Goal: Information Seeking & Learning: Learn about a topic

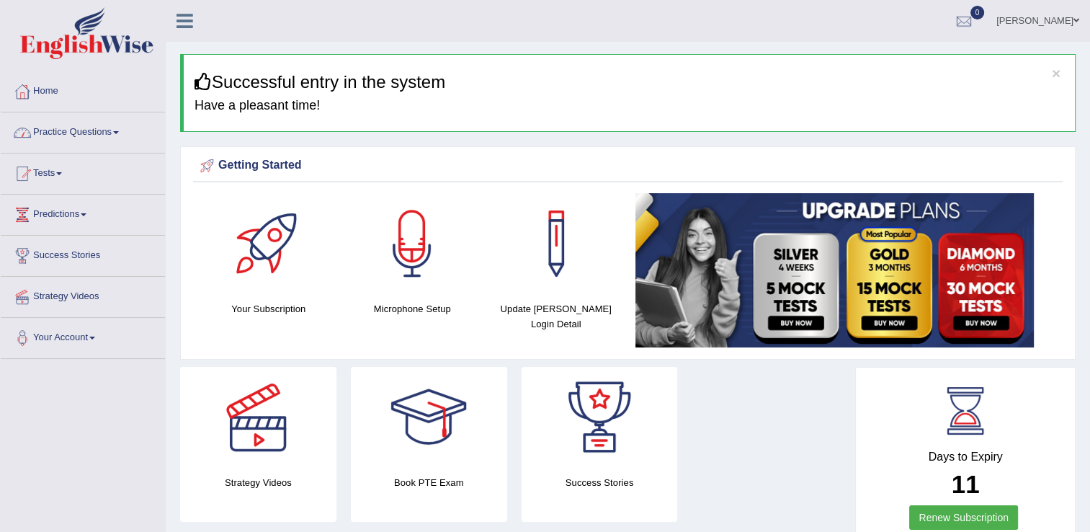
click at [66, 131] on link "Practice Questions" at bounding box center [83, 130] width 164 height 36
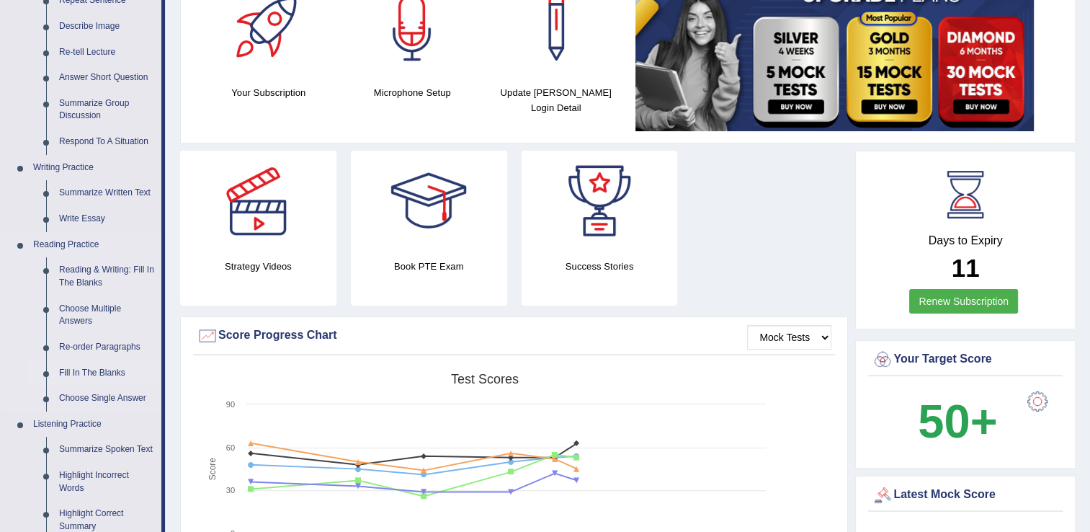
scroll to position [216, 0]
click at [96, 275] on link "Reading & Writing: Fill In The Blanks" at bounding box center [107, 276] width 109 height 38
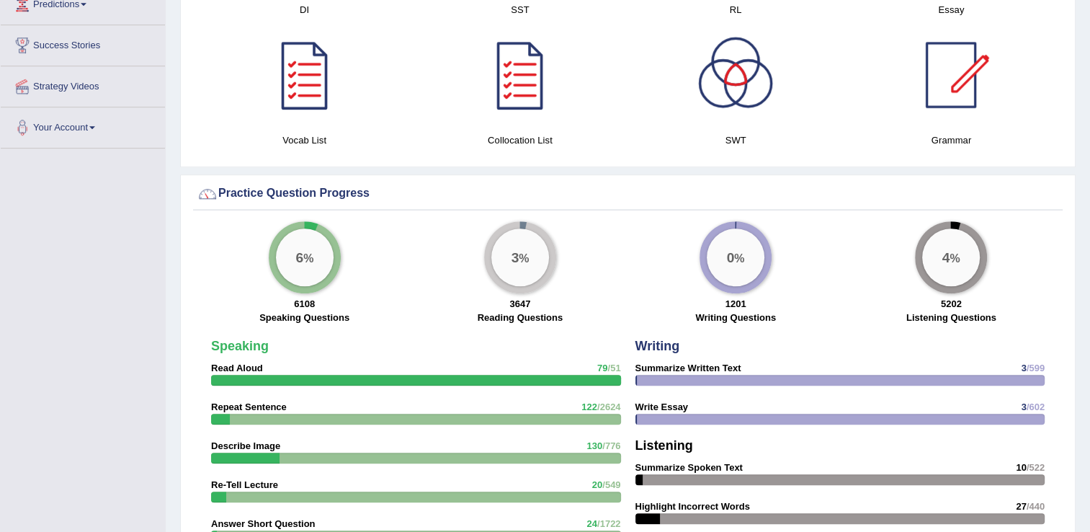
scroll to position [698, 0]
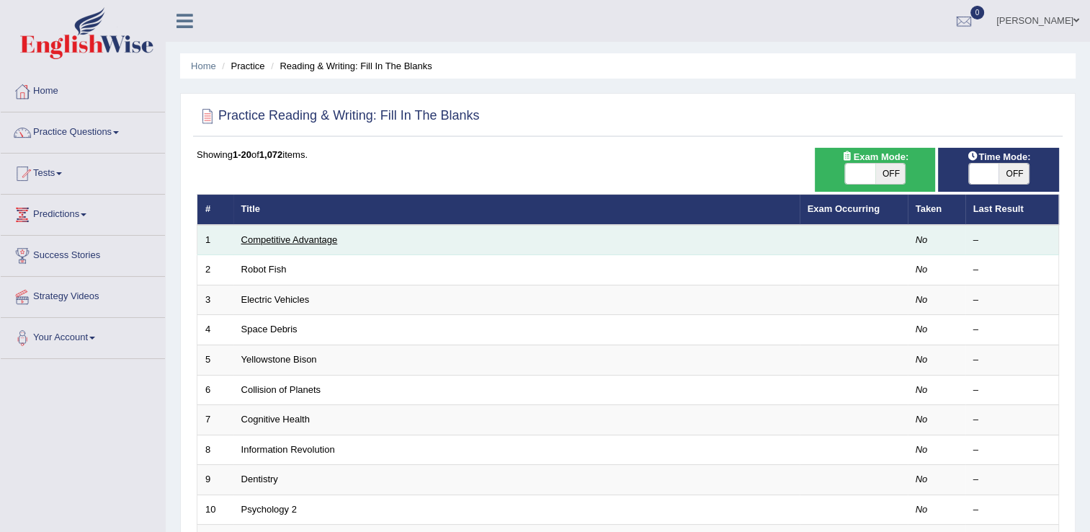
click at [285, 236] on link "Competitive Advantage" at bounding box center [289, 239] width 97 height 11
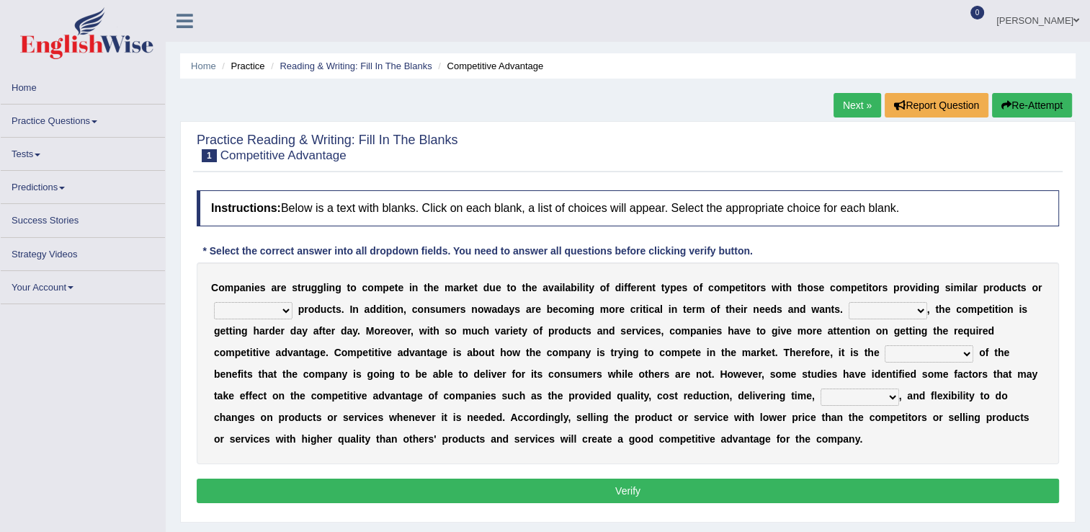
click at [248, 314] on select "constitution restitution substitution institution" at bounding box center [253, 310] width 79 height 17
select select "substitution"
click at [214, 308] on select "constitution restitution substitution institution" at bounding box center [253, 310] width 79 height 17
click at [849, 317] on select "However Instead Additionally Therefore" at bounding box center [888, 310] width 79 height 17
click at [849, 308] on select "However Instead Additionally Therefore" at bounding box center [888, 310] width 79 height 17
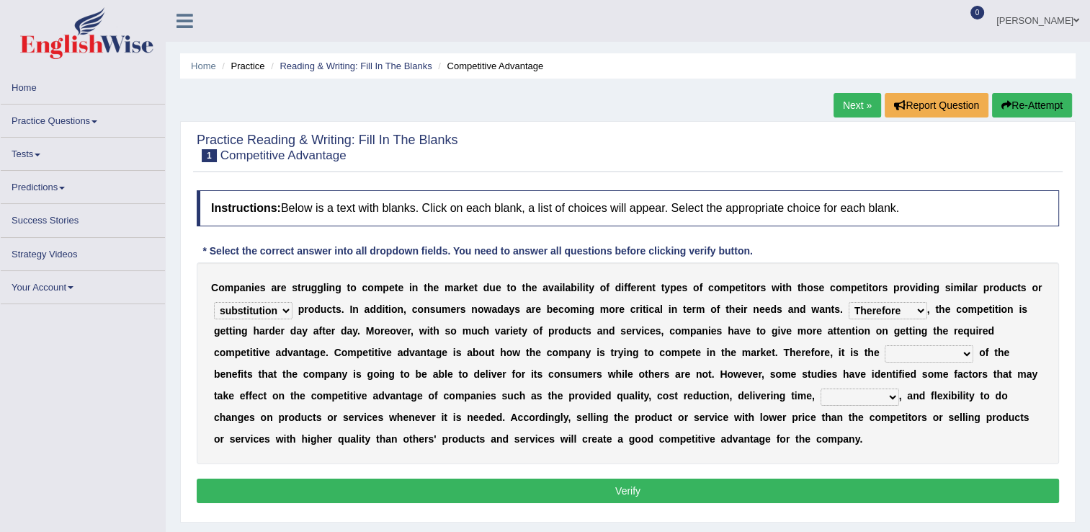
click at [849, 318] on select "However Instead Additionally Therefore" at bounding box center [888, 310] width 79 height 17
select select "However"
click at [849, 308] on select "However Instead Additionally Therefore" at bounding box center [888, 310] width 79 height 17
click at [885, 361] on select "dissemination ordination determination incarnation" at bounding box center [929, 353] width 89 height 17
select select "dissemination"
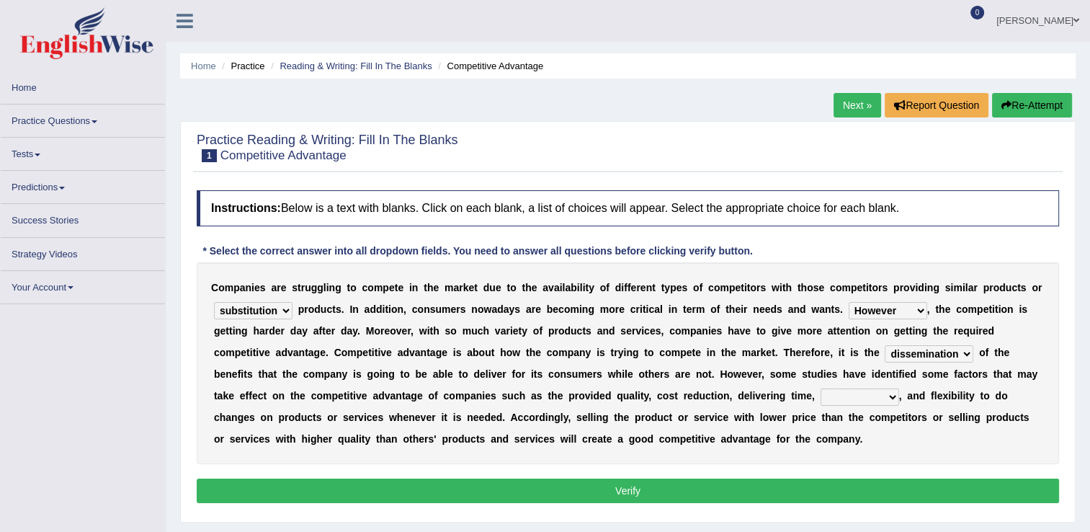
click at [885, 352] on select "dissemination ordination determination incarnation" at bounding box center [929, 353] width 89 height 17
click at [821, 402] on select "captivation aggregation deprivation innovation" at bounding box center [860, 396] width 79 height 17
select select "innovation"
click at [821, 395] on select "captivation aggregation deprivation innovation" at bounding box center [860, 396] width 79 height 17
click at [577, 497] on button "Verify" at bounding box center [628, 490] width 862 height 24
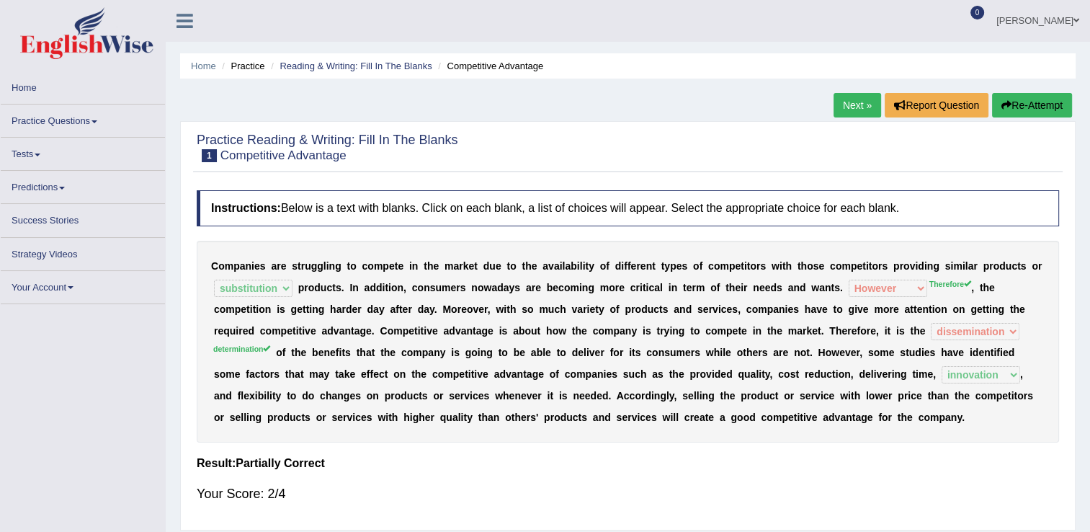
click at [855, 107] on link "Next »" at bounding box center [858, 105] width 48 height 24
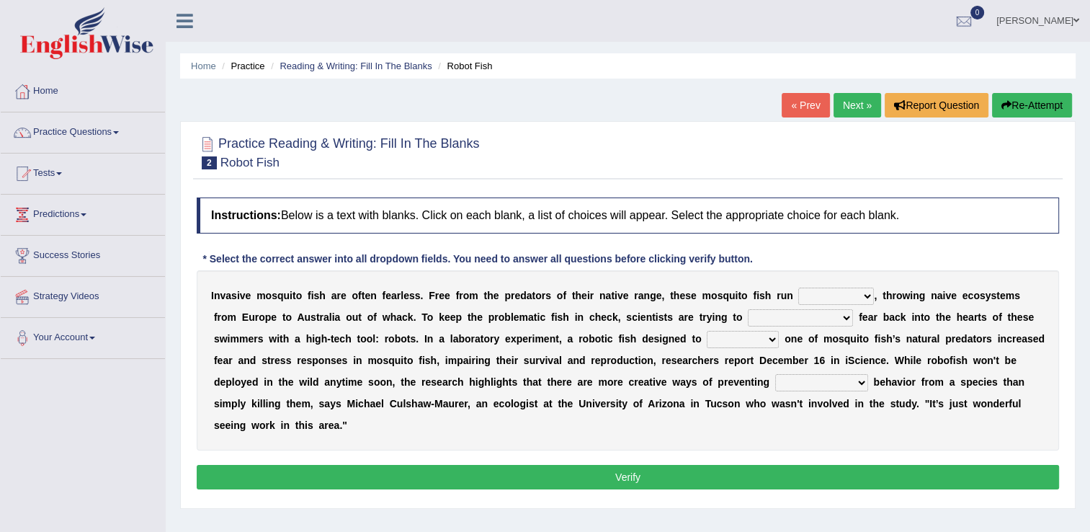
click at [798, 300] on select "occupant flippant rampant concordant" at bounding box center [836, 295] width 76 height 17
select select "rampant"
click at [798, 287] on select "occupant flippant rampant concordant" at bounding box center [836, 295] width 76 height 17
click at [748, 316] on select "accept spike strike drake" at bounding box center [800, 317] width 105 height 17
select select "accept"
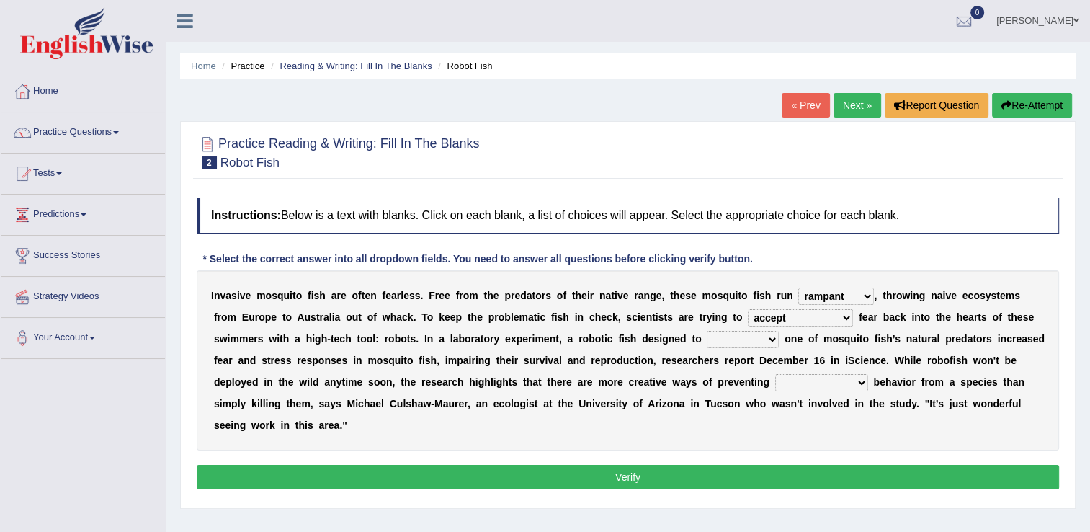
click at [748, 309] on select "accept spike strike drake" at bounding box center [800, 317] width 105 height 17
click at [707, 339] on select "bequest mimic battle conquest" at bounding box center [743, 339] width 72 height 17
select select "mimic"
click at [707, 331] on select "bequest mimic battle conquest" at bounding box center [743, 339] width 72 height 17
click at [707, 344] on select "bequest mimic battle conquest" at bounding box center [743, 339] width 72 height 17
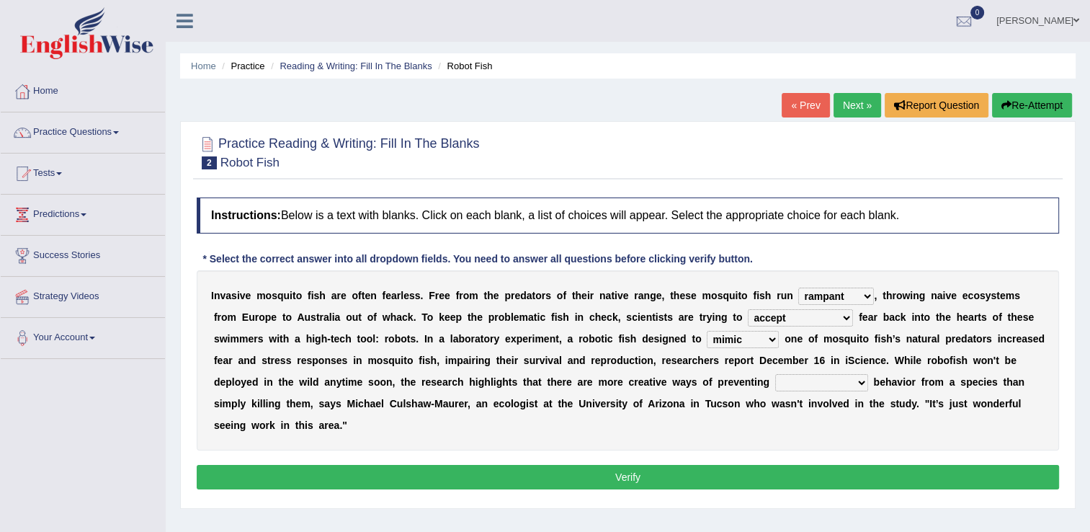
click at [444, 347] on div "I n v a s i v e m o s q u i t o f i s h a r e o f t e n f e a r l e s s . F r e…" at bounding box center [628, 360] width 862 height 180
click at [775, 384] on select "unprivileged unprecedented uncharted unwanted" at bounding box center [821, 382] width 93 height 17
select select "unwanted"
click at [775, 374] on select "unprivileged unprecedented uncharted unwanted" at bounding box center [821, 382] width 93 height 17
click at [636, 465] on button "Verify" at bounding box center [628, 477] width 862 height 24
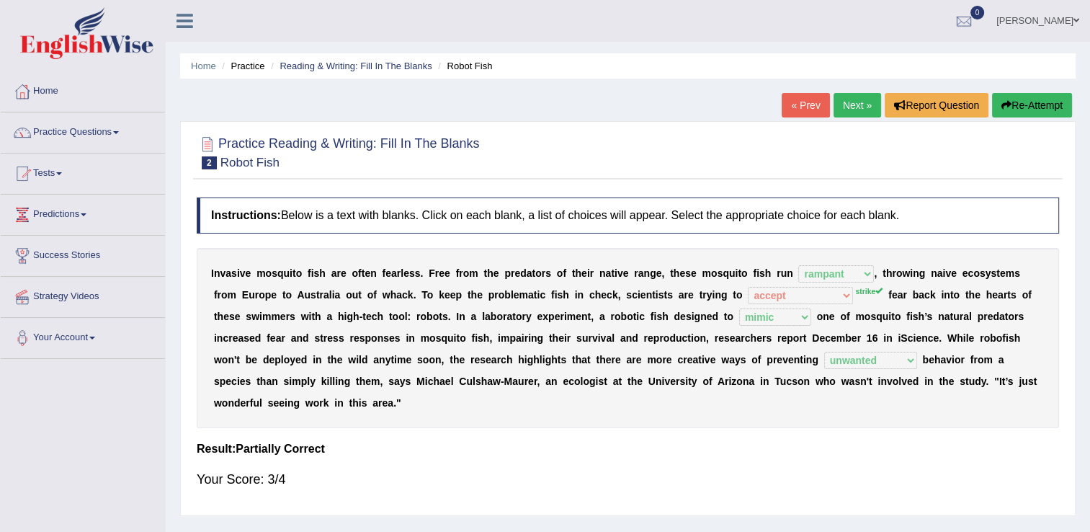
click at [839, 99] on link "Next »" at bounding box center [858, 105] width 48 height 24
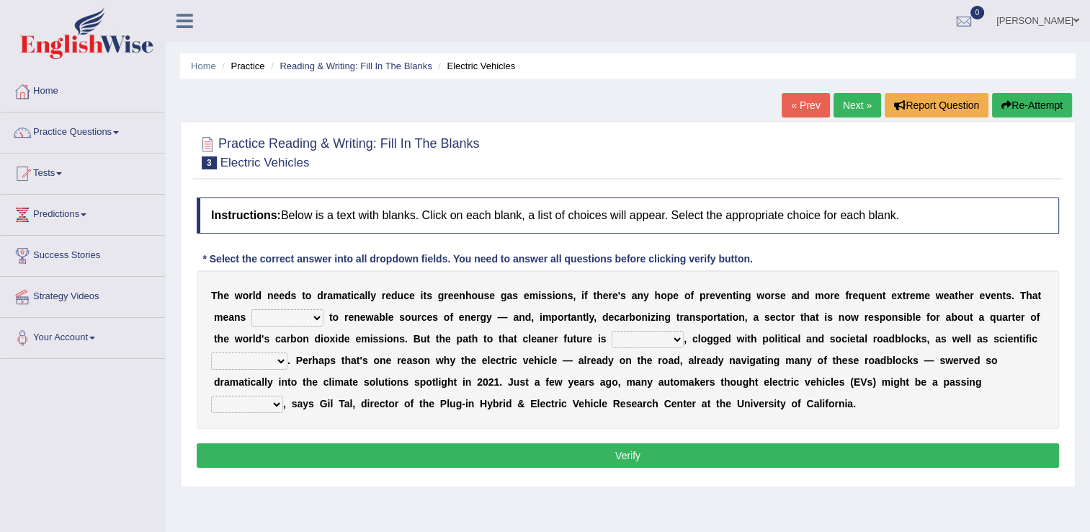
click at [251, 317] on select "grafting drafting crafting shifting" at bounding box center [287, 317] width 72 height 17
select select "crafting"
click at [251, 309] on select "grafting drafting crafting shifting" at bounding box center [287, 317] width 72 height 17
click at [612, 337] on select "daunting daunted daunt dauntless" at bounding box center [648, 339] width 72 height 17
select select "daunting"
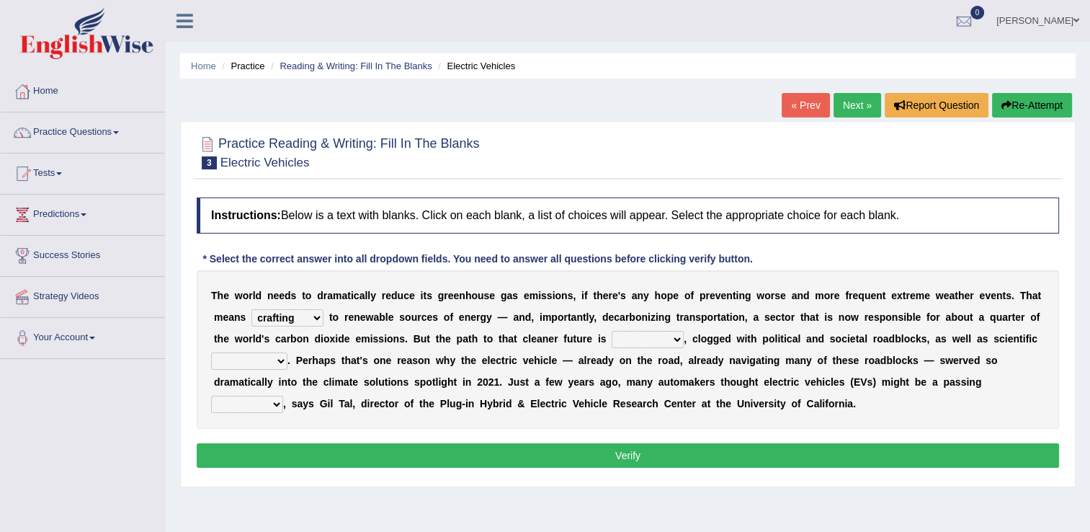
click at [612, 331] on select "daunting daunted daunt dauntless" at bounding box center [648, 339] width 72 height 17
click at [287, 352] on select "spectacles obstacles tentacles receptacles" at bounding box center [249, 360] width 76 height 17
select select "obstacles"
click at [287, 352] on select "spectacles obstacles tentacles receptacles" at bounding box center [249, 360] width 76 height 17
click at [283, 396] on select "fad gad tad lad" at bounding box center [247, 404] width 72 height 17
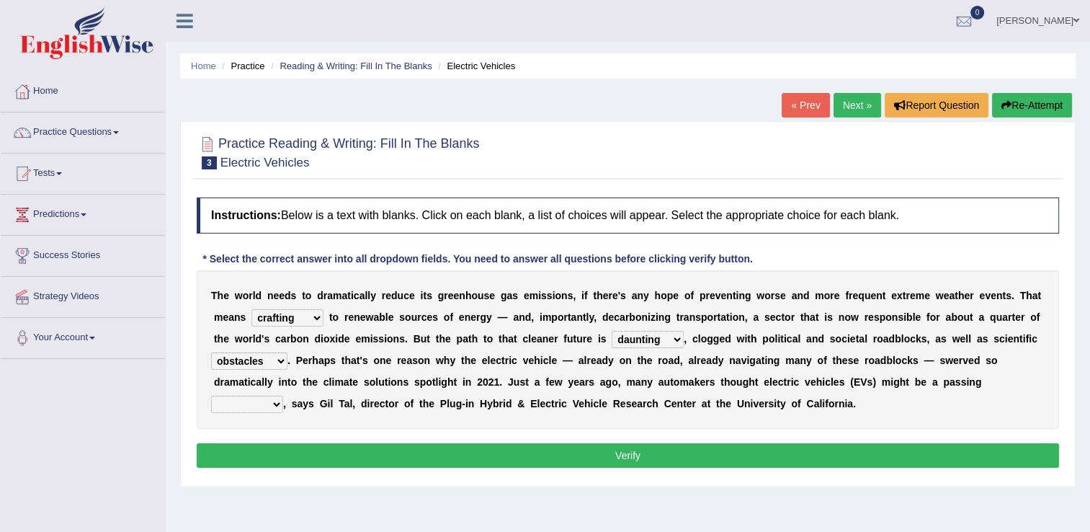
select select "gad"
click at [283, 396] on select "fad gad tad lad" at bounding box center [247, 404] width 72 height 17
click at [777, 459] on button "Verify" at bounding box center [628, 455] width 862 height 24
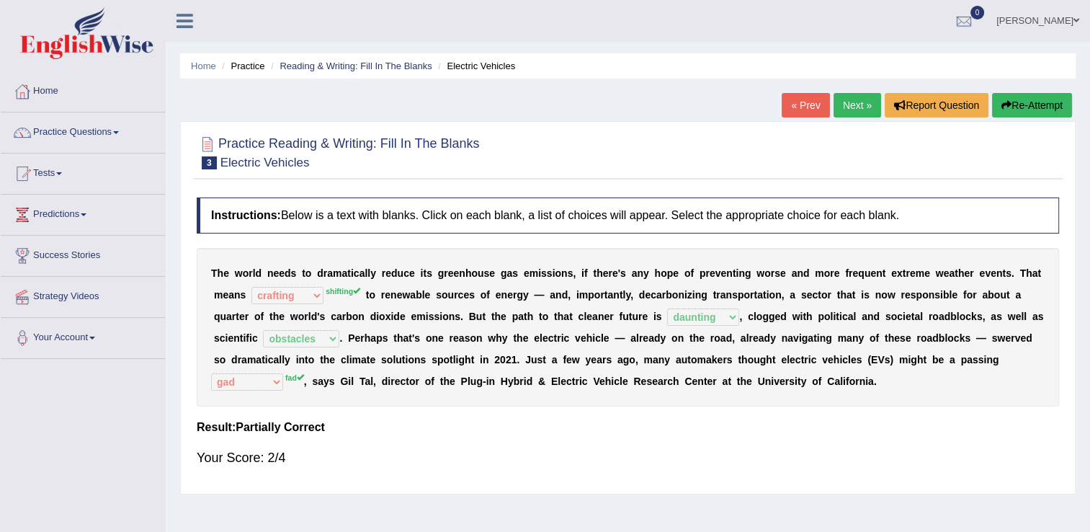
click at [847, 97] on link "Next »" at bounding box center [858, 105] width 48 height 24
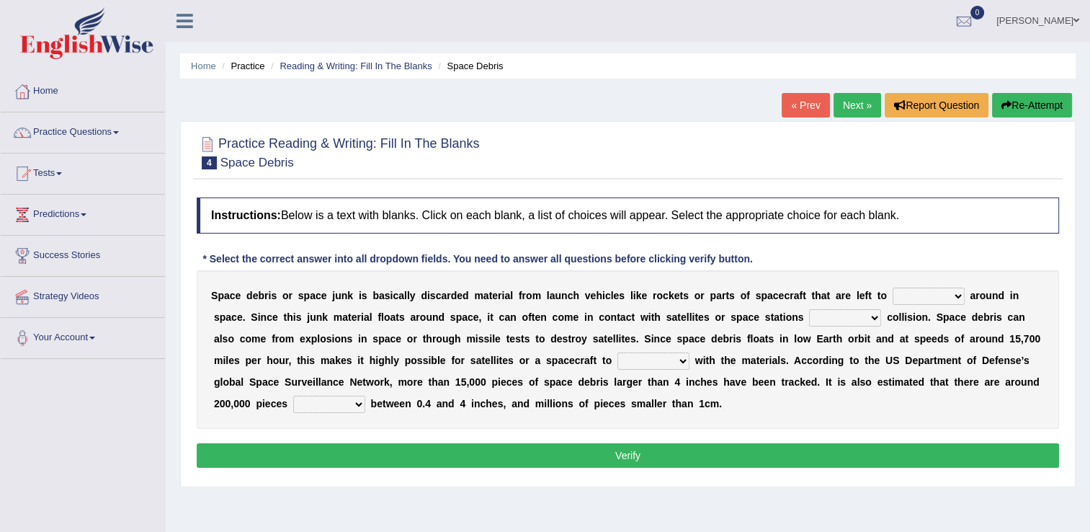
click at [893, 290] on select "twist center roam loll" at bounding box center [929, 295] width 72 height 17
select select "twist"
click at [893, 287] on select "twist center roam loll" at bounding box center [929, 295] width 72 height 17
click at [893, 295] on select "twist center roam loll" at bounding box center [929, 295] width 72 height 17
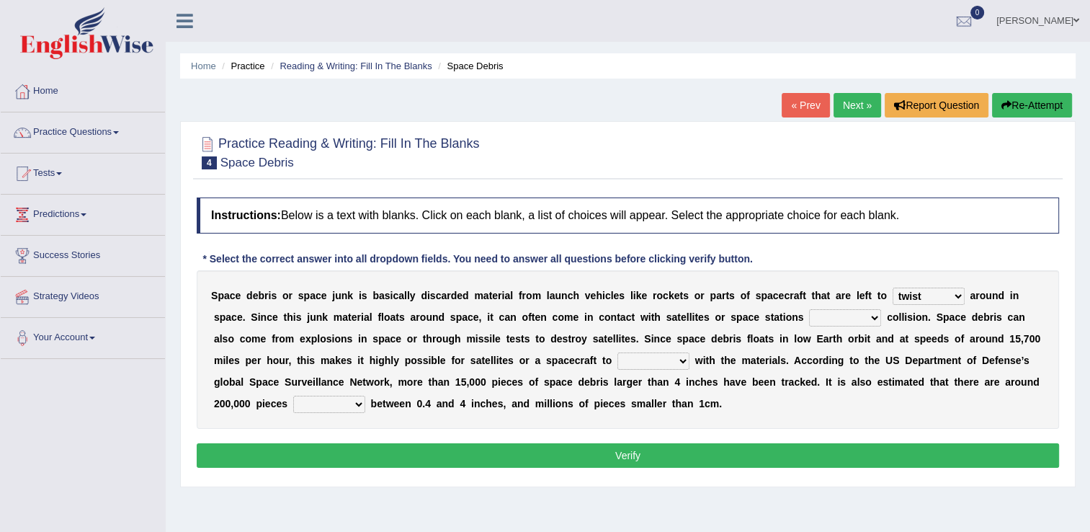
click at [894, 298] on select "twist center roam loll" at bounding box center [929, 295] width 72 height 17
click at [809, 318] on select "risks risk risked risking" at bounding box center [845, 317] width 72 height 17
select select "risking"
click at [809, 309] on select "risks risk risked risking" at bounding box center [845, 317] width 72 height 17
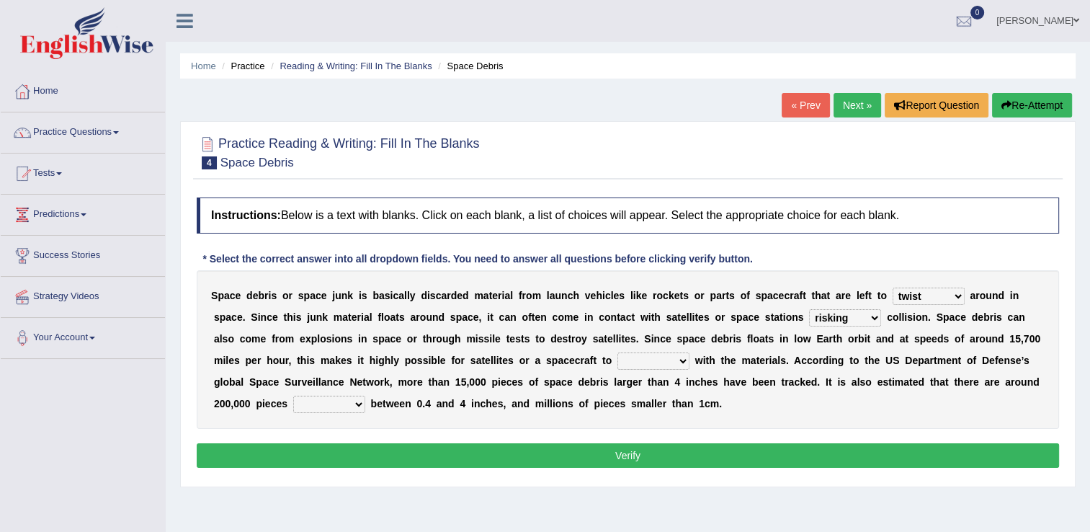
click at [618, 363] on select "collect collate collide collocate" at bounding box center [654, 360] width 72 height 17
select select "collate"
click at [618, 352] on select "collect collate collide collocate" at bounding box center [654, 360] width 72 height 17
click at [365, 396] on select "sized sizing size sizes" at bounding box center [329, 404] width 72 height 17
select select "size"
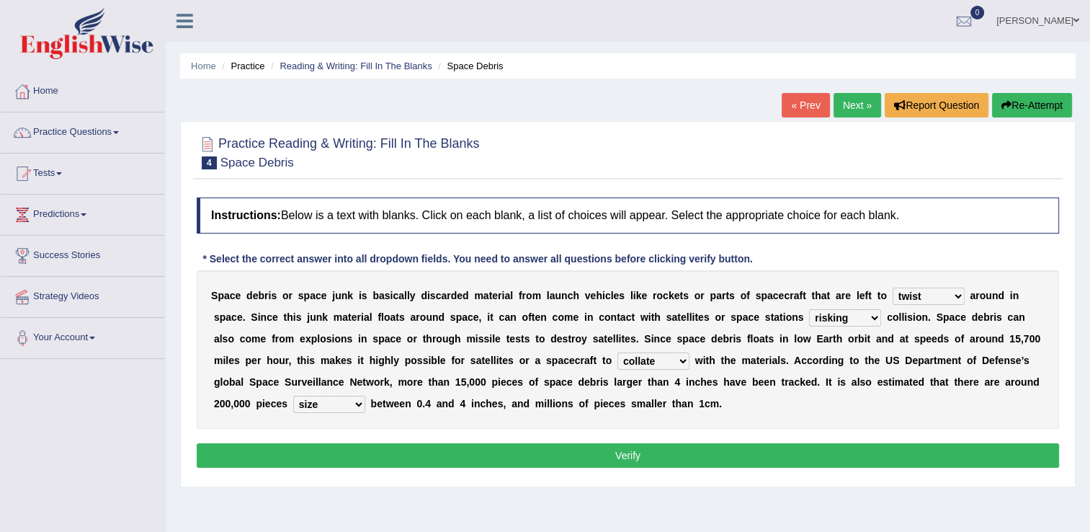
click at [365, 396] on select "sized sizing size sizes" at bounding box center [329, 404] width 72 height 17
click at [748, 449] on button "Verify" at bounding box center [628, 455] width 862 height 24
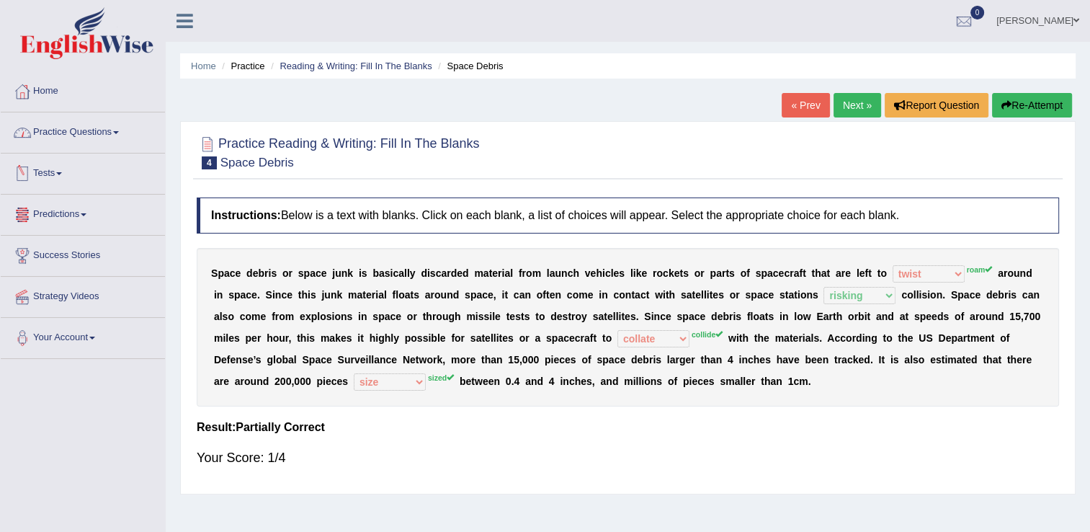
click at [58, 139] on link "Practice Questions" at bounding box center [83, 130] width 164 height 36
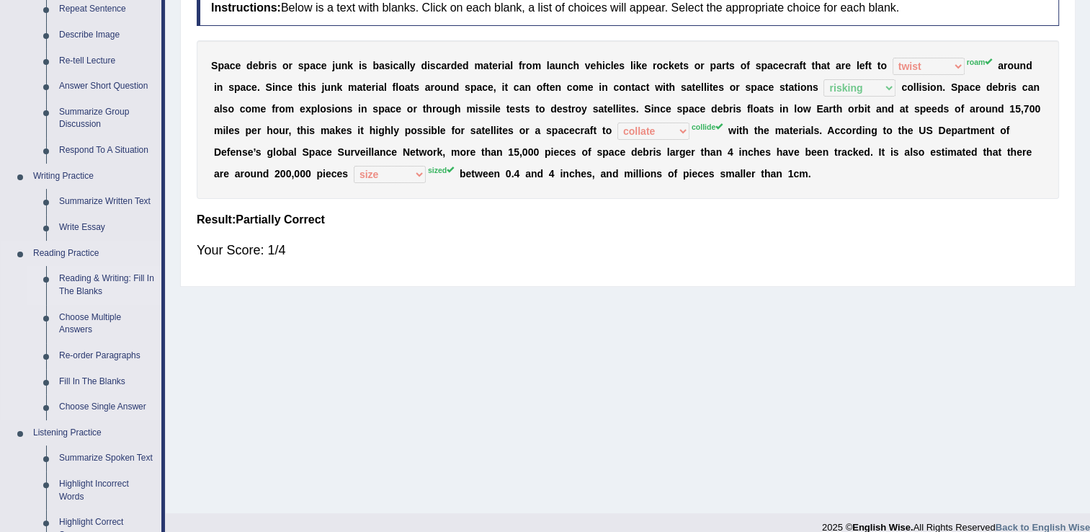
scroll to position [216, 0]
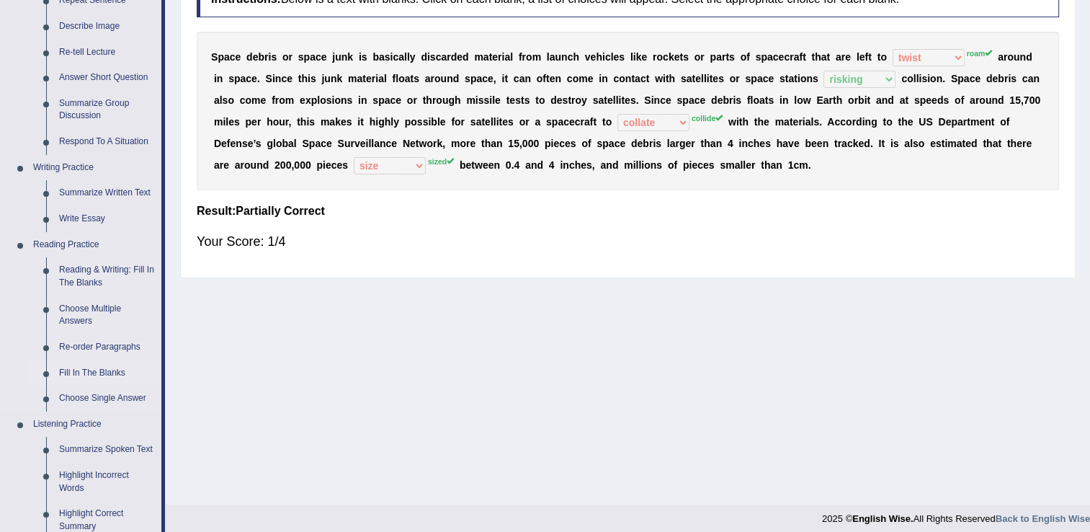
click at [90, 373] on link "Fill In The Blanks" at bounding box center [107, 373] width 109 height 26
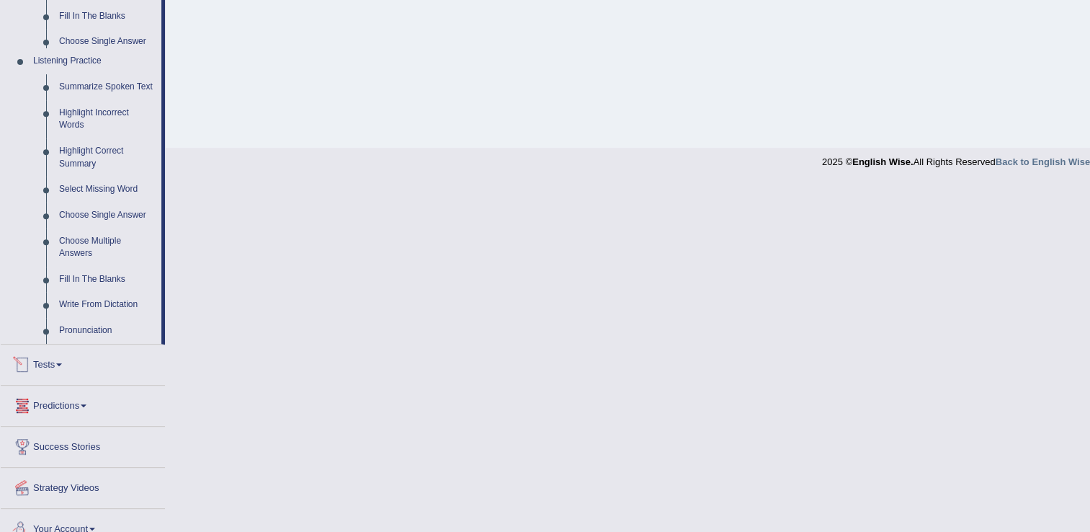
scroll to position [508, 0]
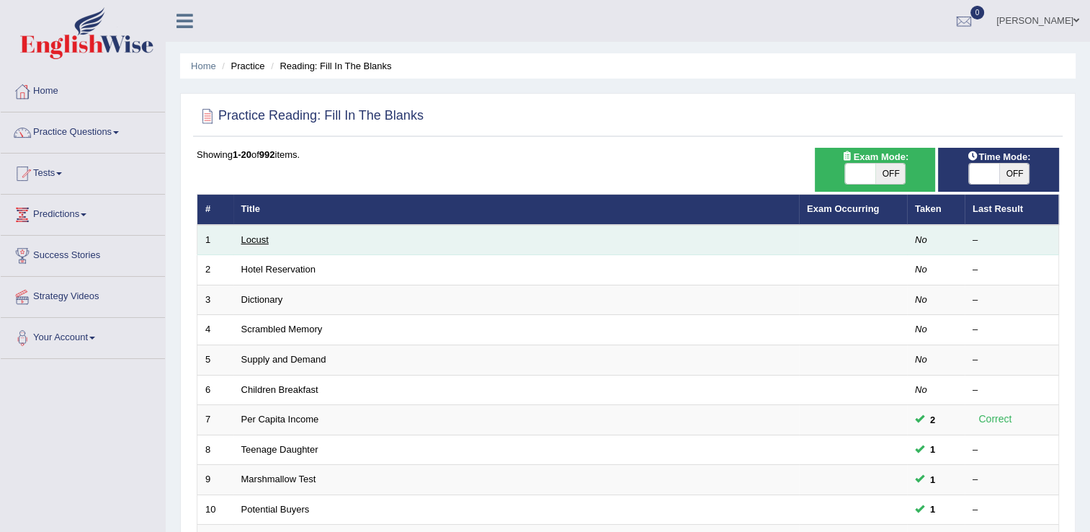
click at [249, 238] on link "Locust" at bounding box center [254, 239] width 27 height 11
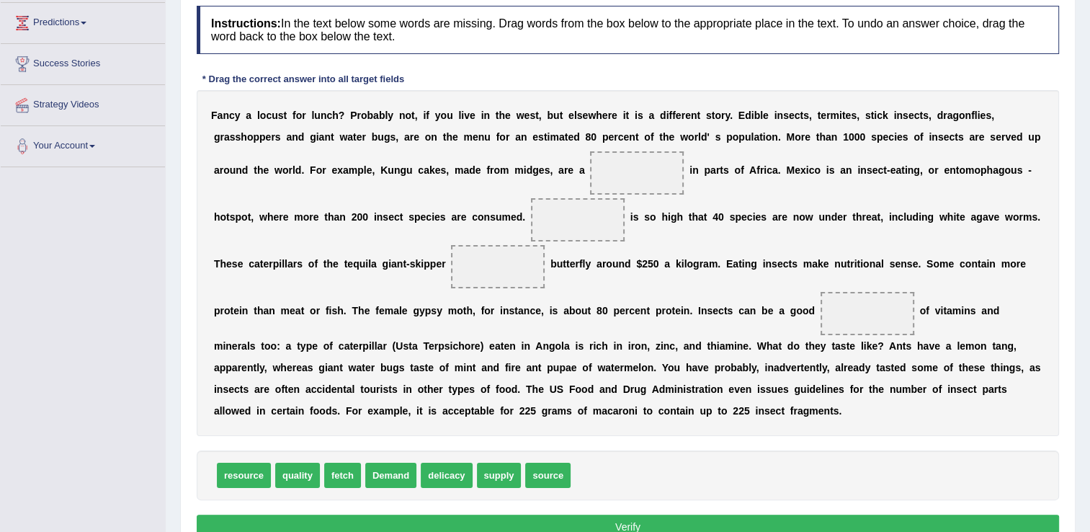
scroll to position [216, 0]
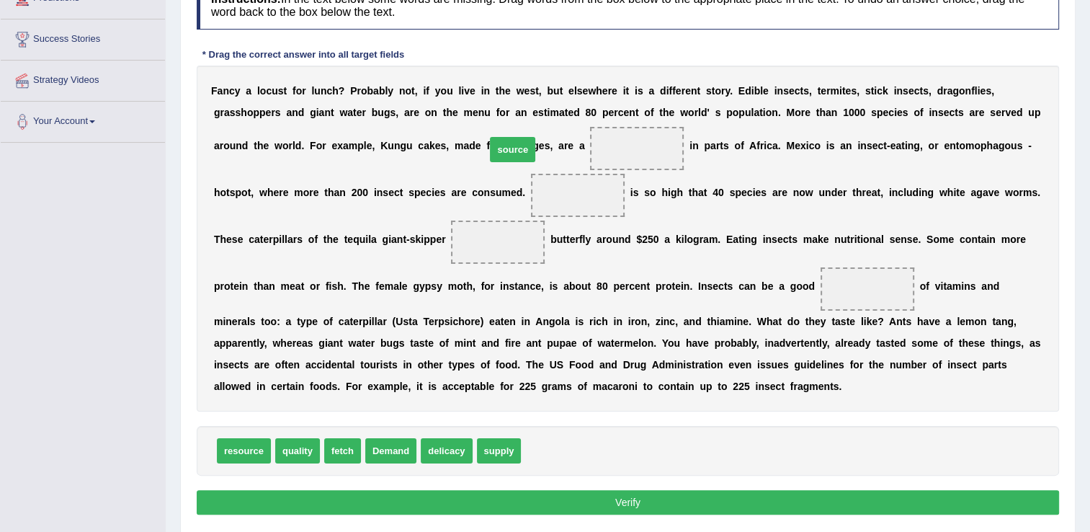
drag, startPoint x: 532, startPoint y: 456, endPoint x: 497, endPoint y: 155, distance: 303.3
drag, startPoint x: 380, startPoint y: 451, endPoint x: 406, endPoint y: 188, distance: 264.3
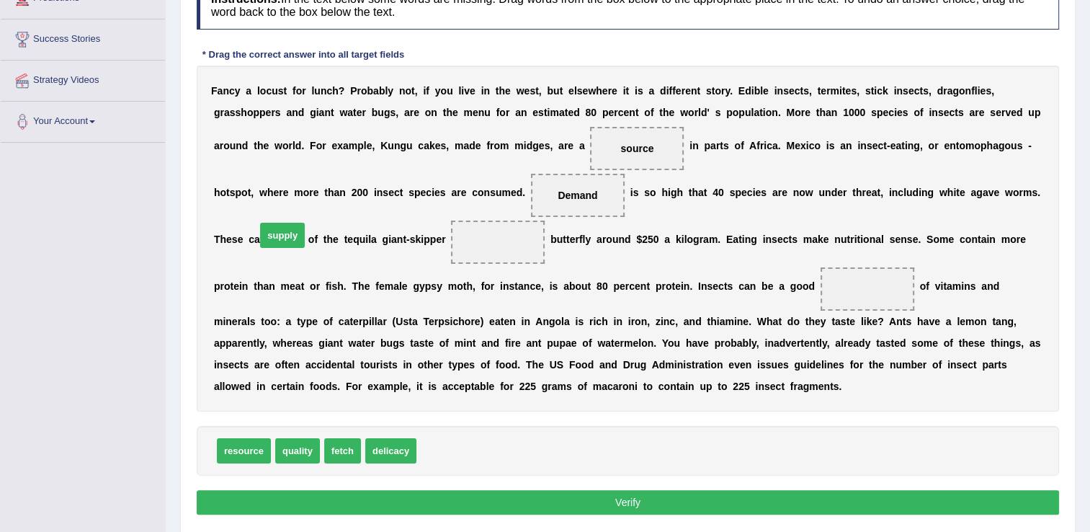
drag, startPoint x: 430, startPoint y: 430, endPoint x: 316, endPoint y: 245, distance: 217.8
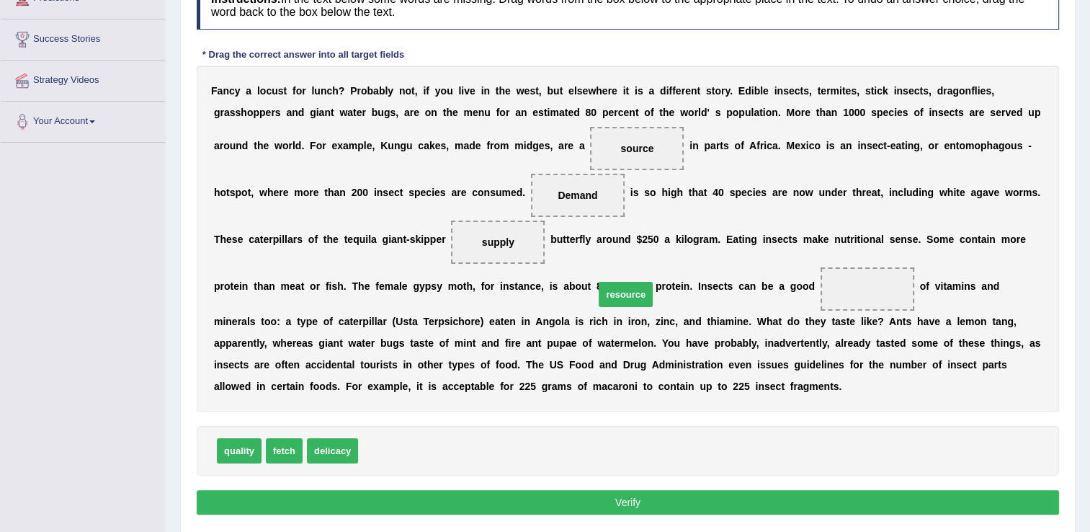
drag, startPoint x: 391, startPoint y: 455, endPoint x: 627, endPoint y: 298, distance: 283.4
click at [516, 499] on button "Verify" at bounding box center [628, 502] width 862 height 24
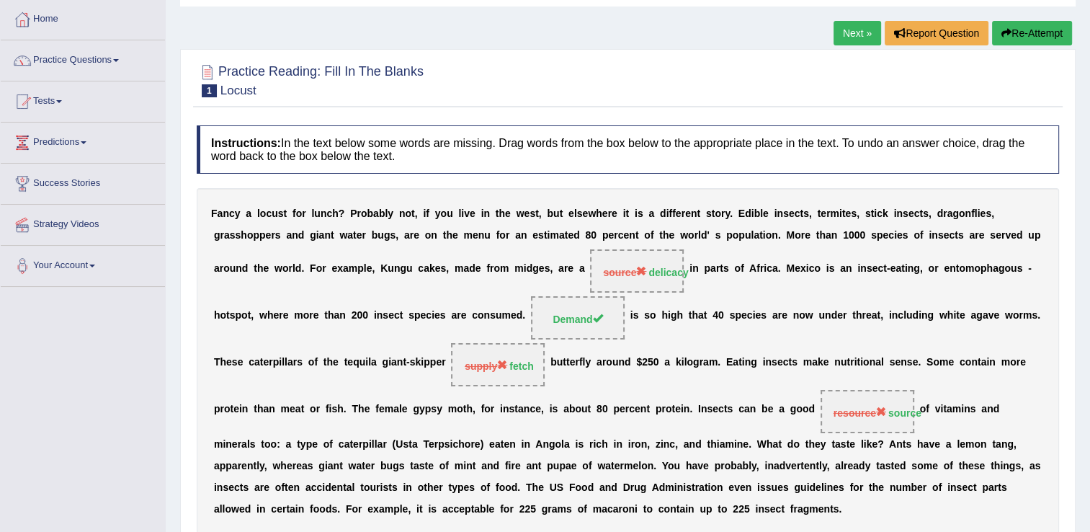
scroll to position [72, 0]
click at [847, 38] on link "Next »" at bounding box center [858, 33] width 48 height 24
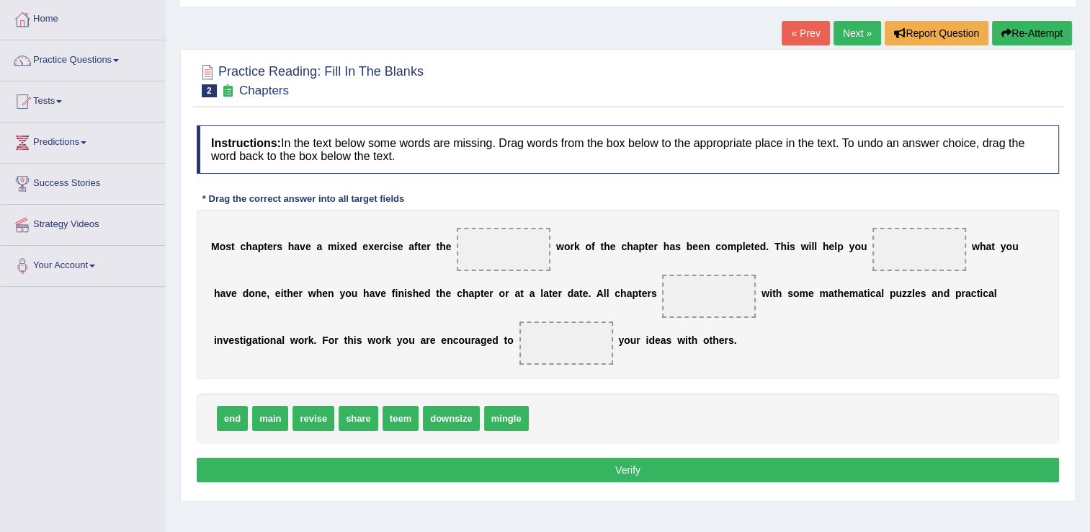
drag, startPoint x: 216, startPoint y: 412, endPoint x: 267, endPoint y: 385, distance: 57.4
click at [268, 384] on div "Instructions: In the text below some words are missing. Drag words from the box…" at bounding box center [628, 305] width 870 height 375
drag, startPoint x: 230, startPoint y: 414, endPoint x: 493, endPoint y: 256, distance: 306.7
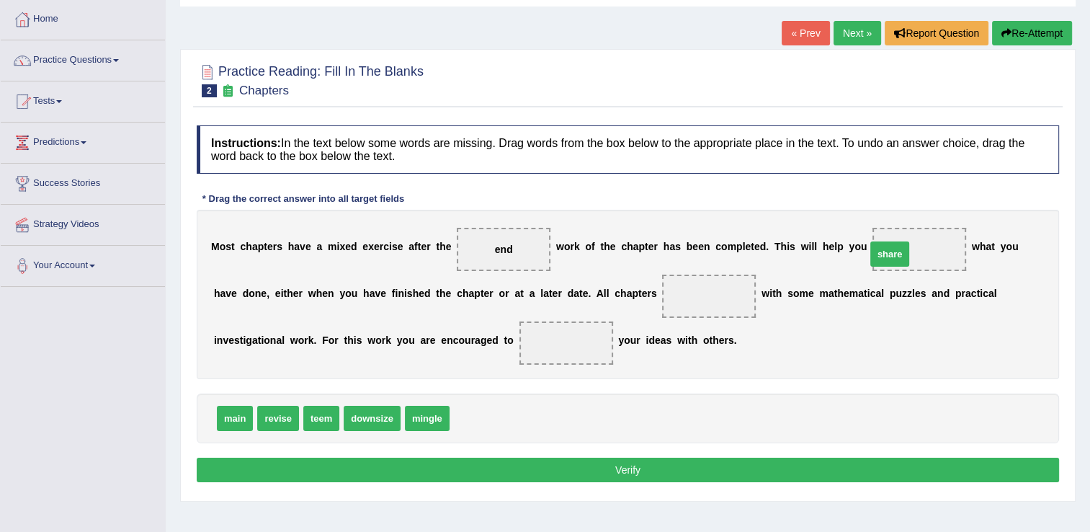
drag, startPoint x: 468, startPoint y: 422, endPoint x: 885, endPoint y: 258, distance: 447.7
drag, startPoint x: 280, startPoint y: 417, endPoint x: 648, endPoint y: 304, distance: 385.2
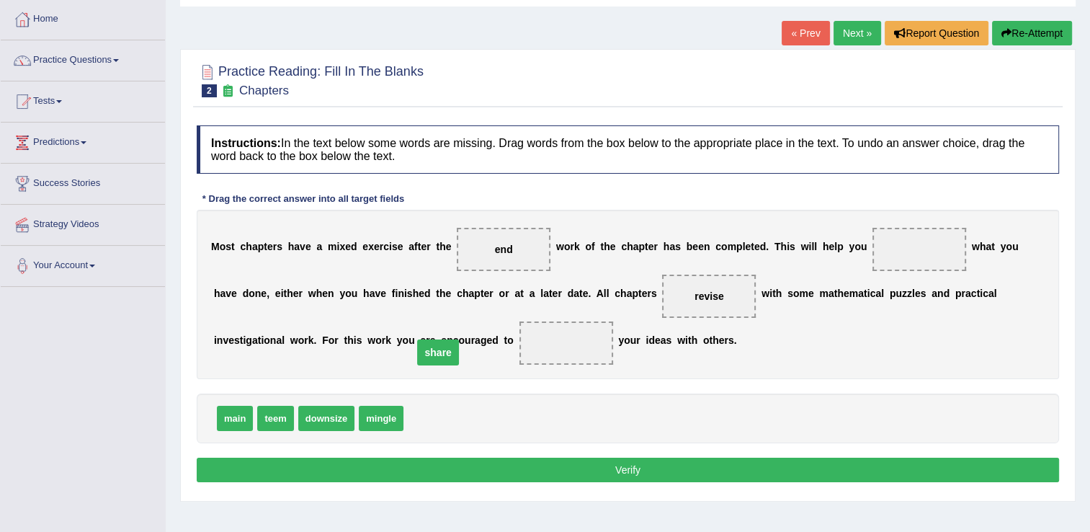
drag, startPoint x: 891, startPoint y: 248, endPoint x: 409, endPoint y: 351, distance: 492.2
drag, startPoint x: 363, startPoint y: 419, endPoint x: 902, endPoint y: 275, distance: 558.1
click at [787, 476] on button "Verify" at bounding box center [628, 470] width 862 height 24
